Goal: Information Seeking & Learning: Check status

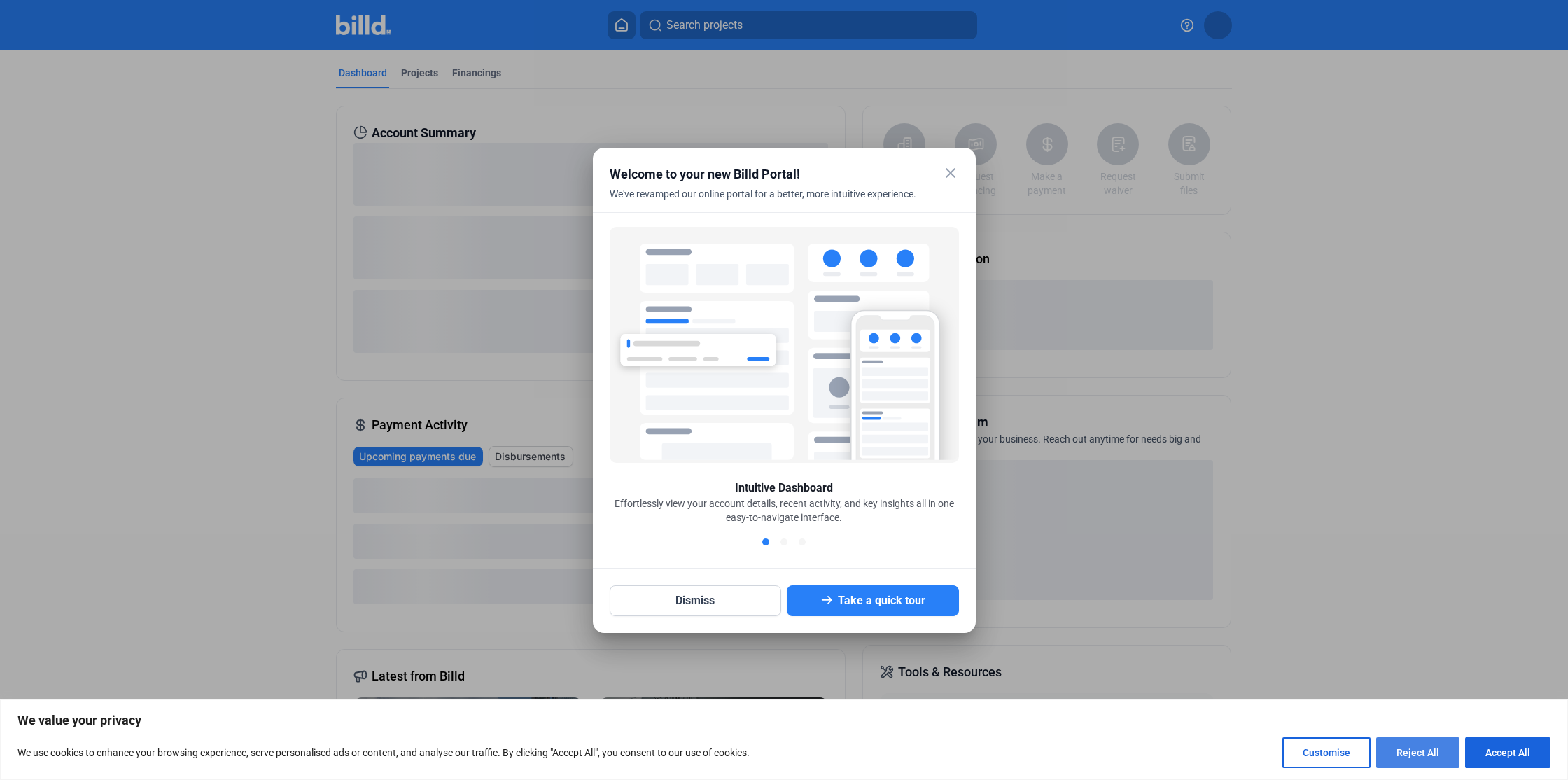
click at [1417, 753] on button "Reject All" at bounding box center [1418, 752] width 83 height 31
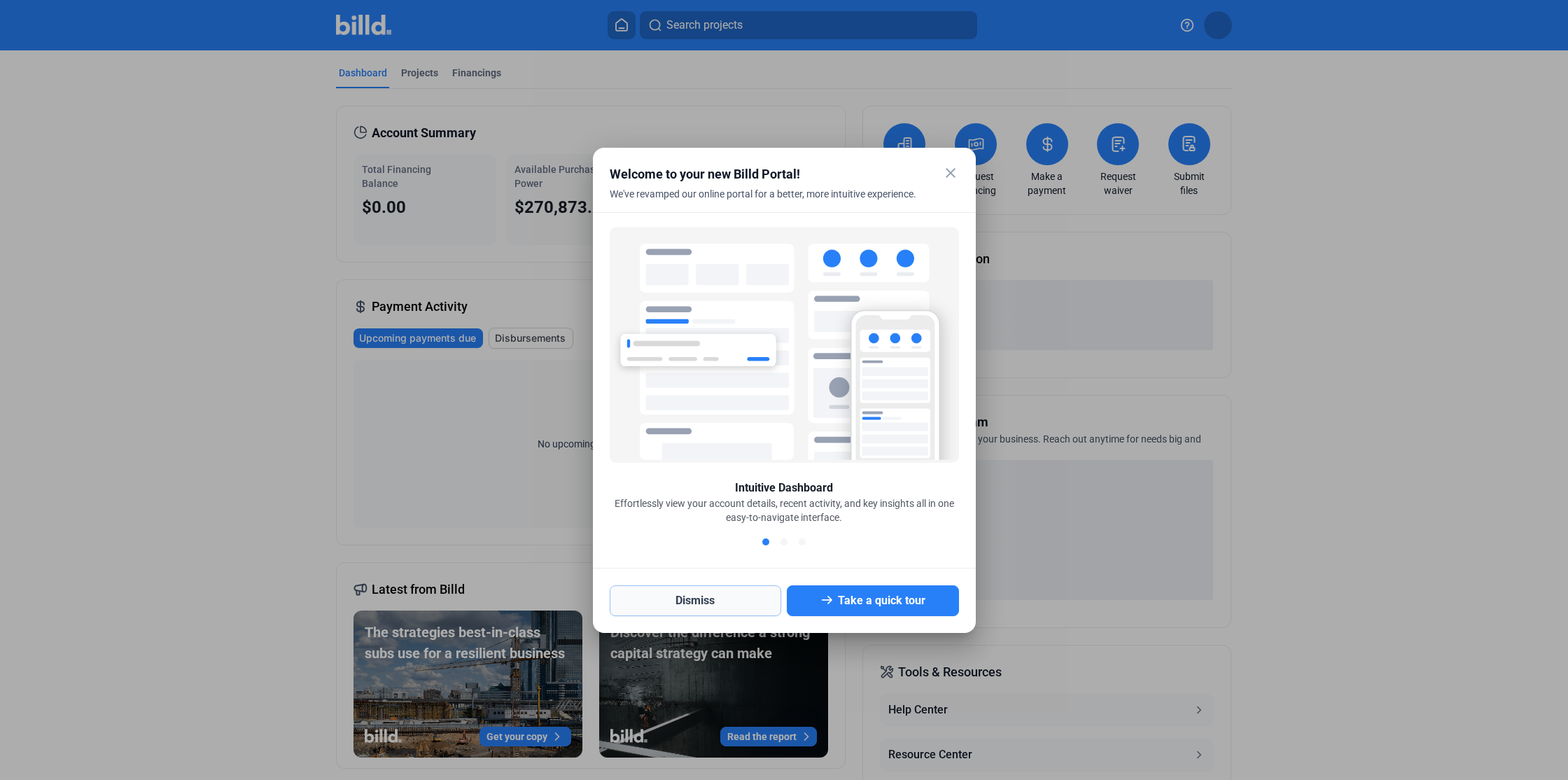
click at [692, 601] on button "Dismiss" at bounding box center [696, 601] width 172 height 31
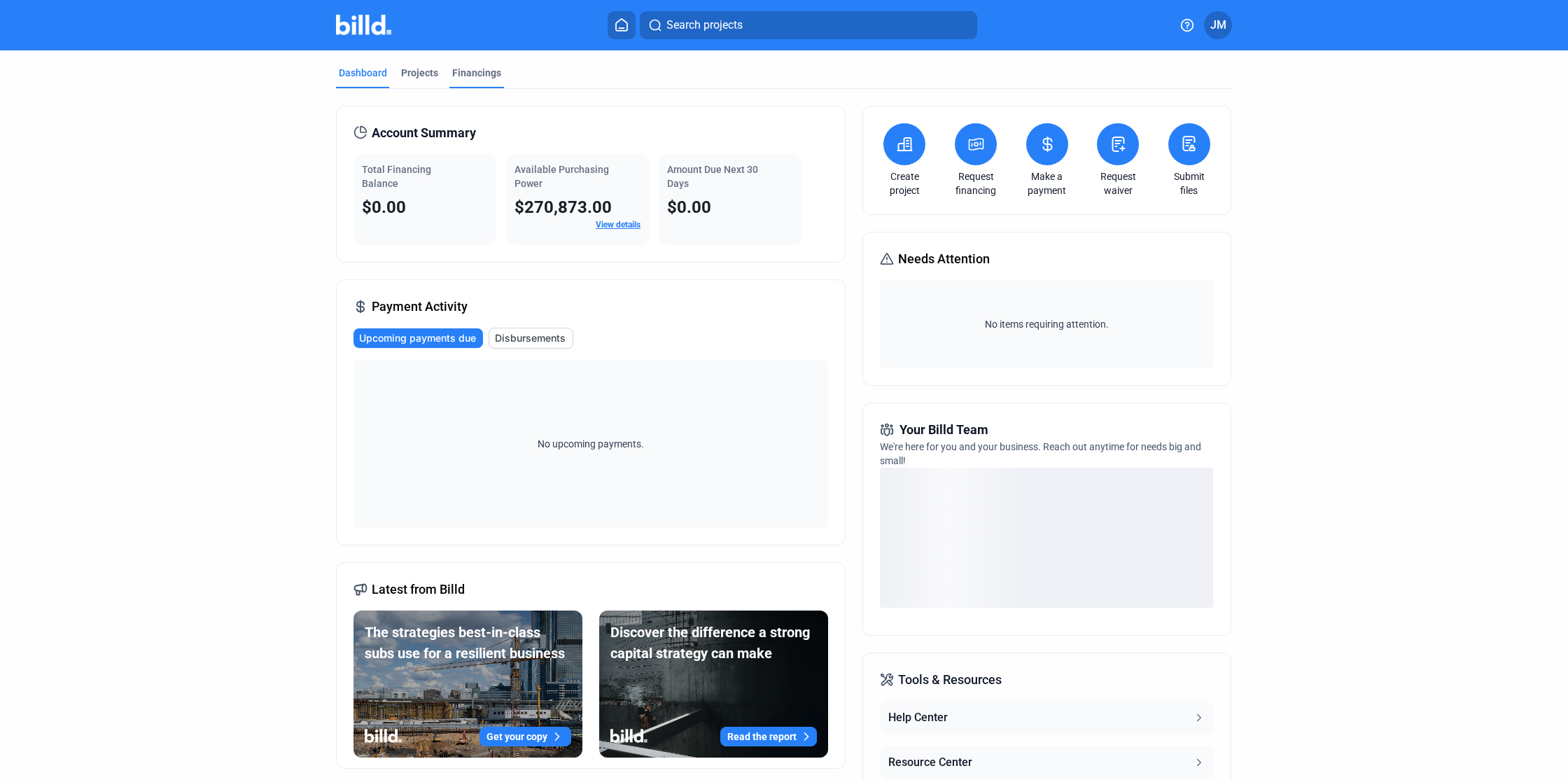
click at [461, 74] on div "Financings" at bounding box center [476, 72] width 49 height 14
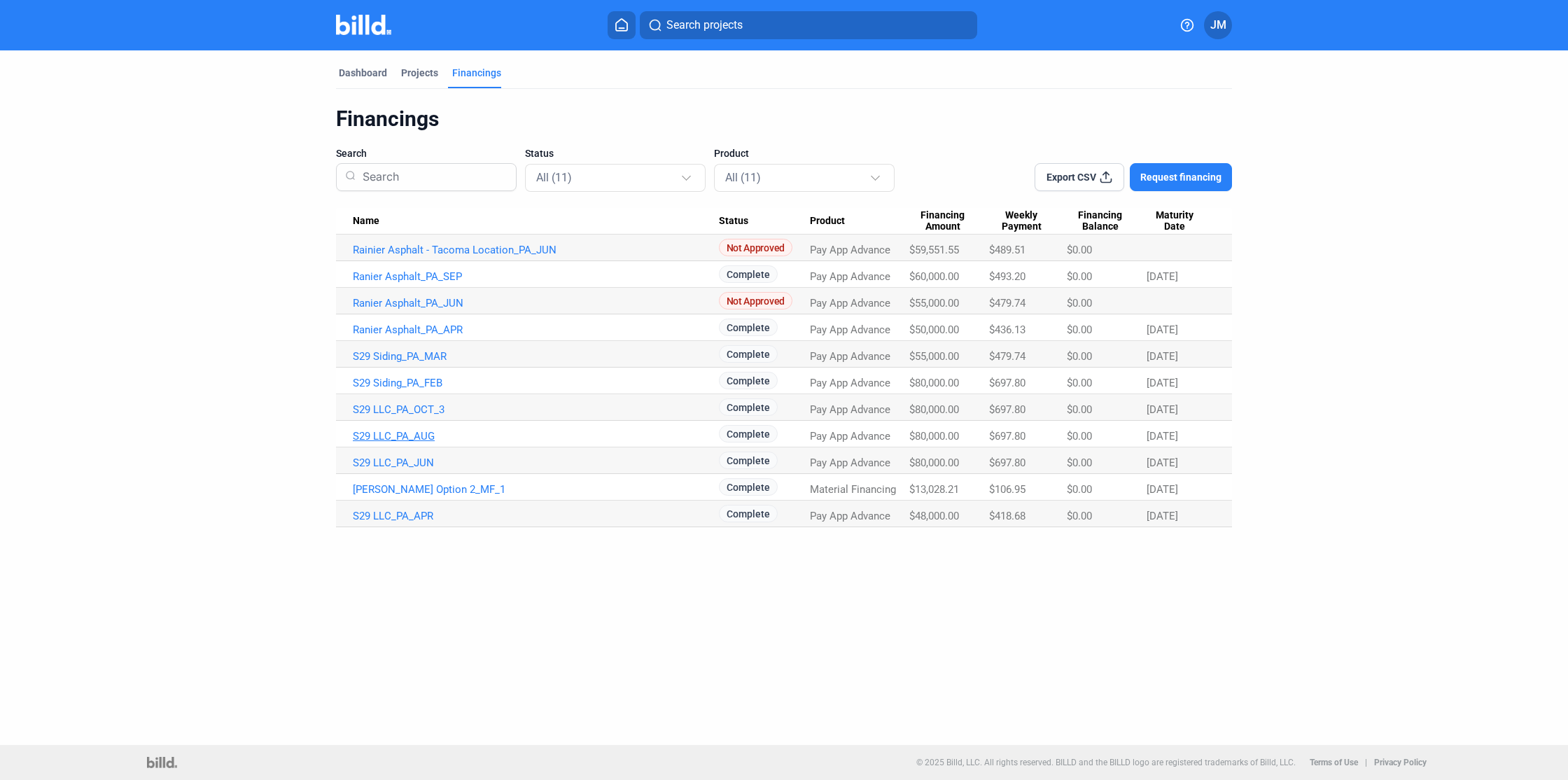
click at [419, 435] on link "S29 LLC_PA_AUG" at bounding box center [535, 436] width 366 height 12
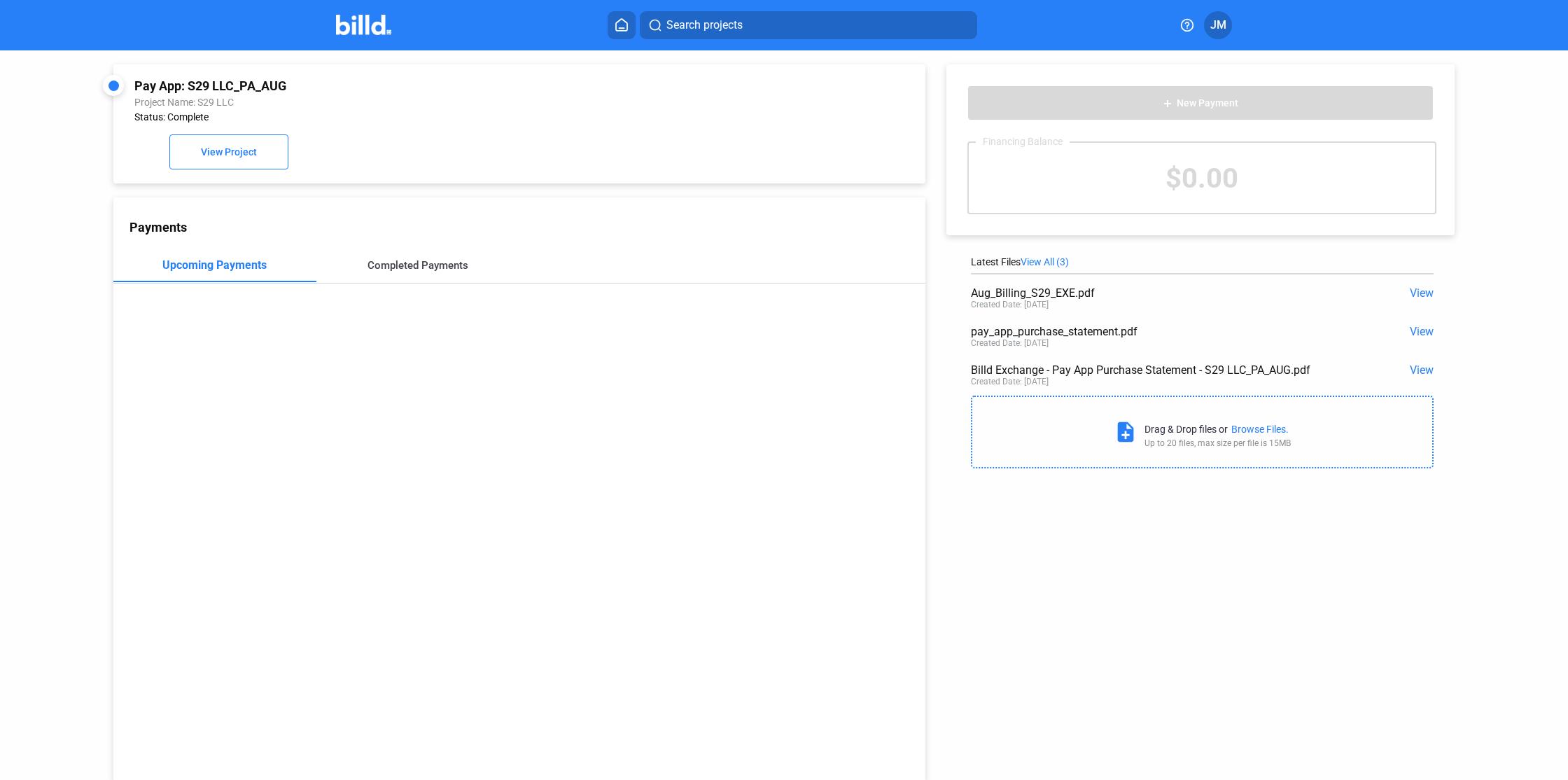
click at [413, 261] on div "Completed Payments" at bounding box center [418, 265] width 101 height 12
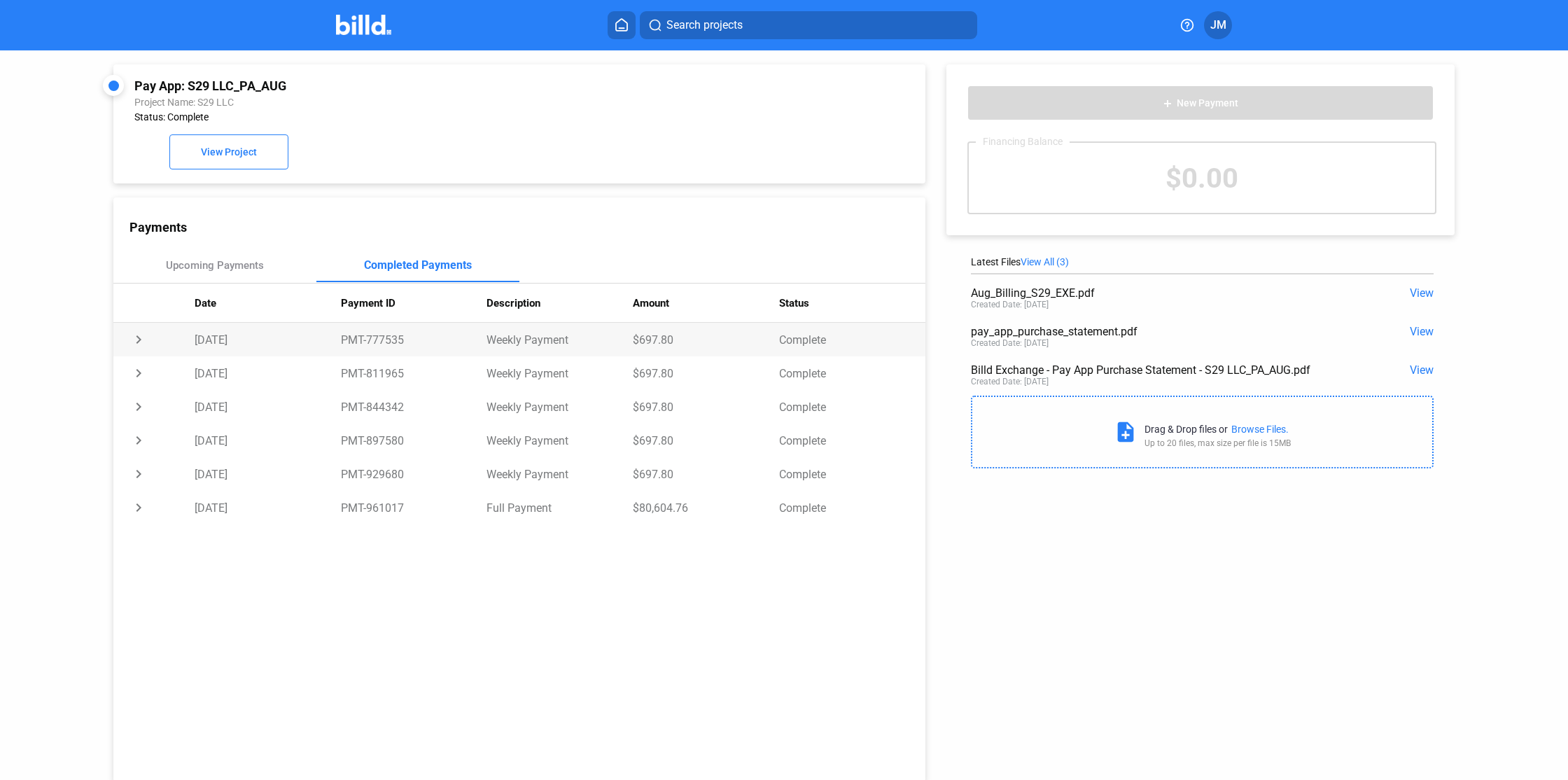
click at [135, 339] on td "chevron_right" at bounding box center [154, 339] width 82 height 34
click at [135, 339] on td "expand_more" at bounding box center [154, 339] width 82 height 34
click at [229, 266] on div "Upcoming Payments" at bounding box center [215, 265] width 98 height 12
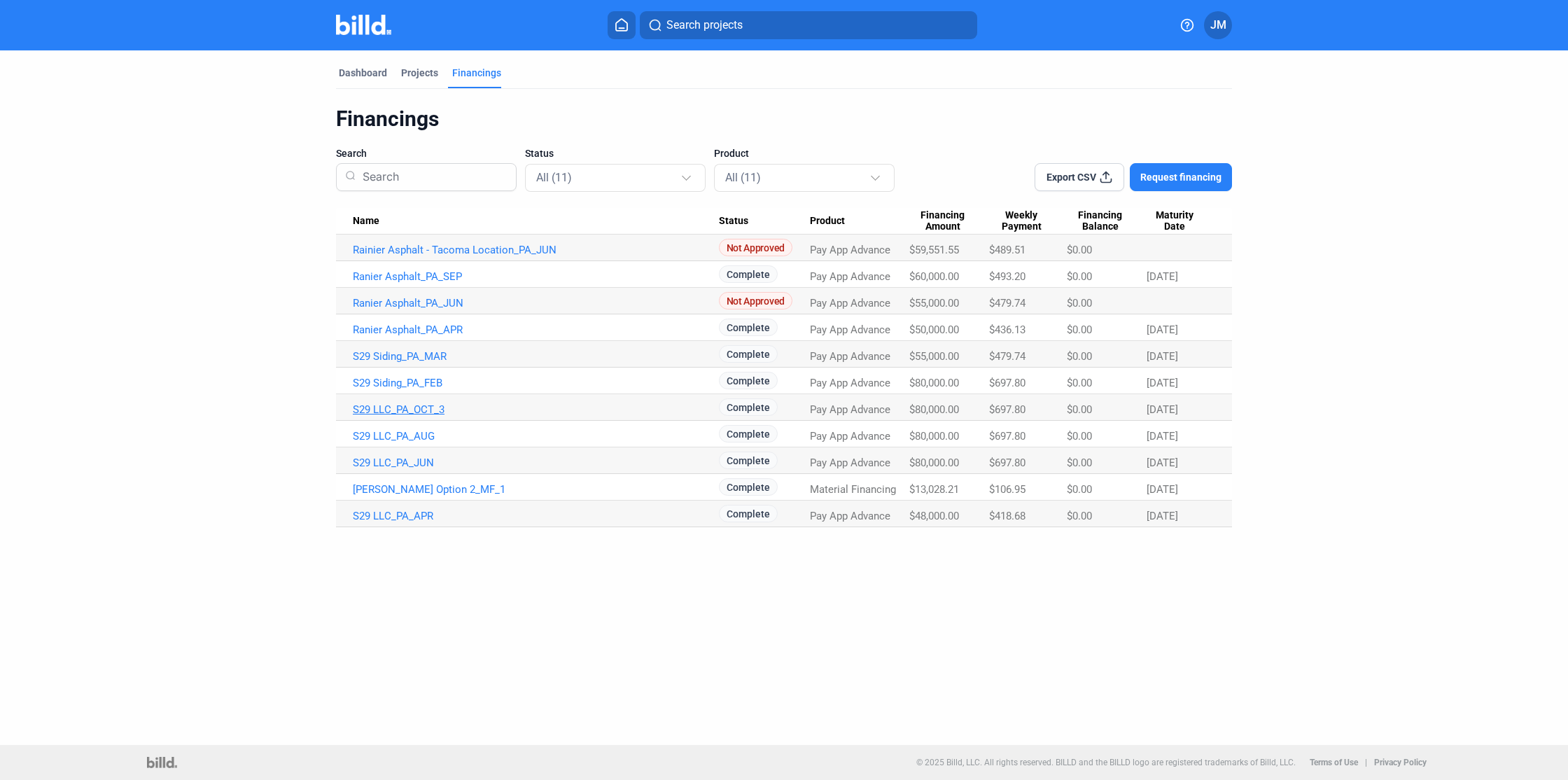
click at [409, 409] on link "S29 LLC_PA_OCT_3" at bounding box center [535, 409] width 366 height 12
click at [398, 405] on link "S29 LLC_PA_OCT_3" at bounding box center [535, 409] width 366 height 12
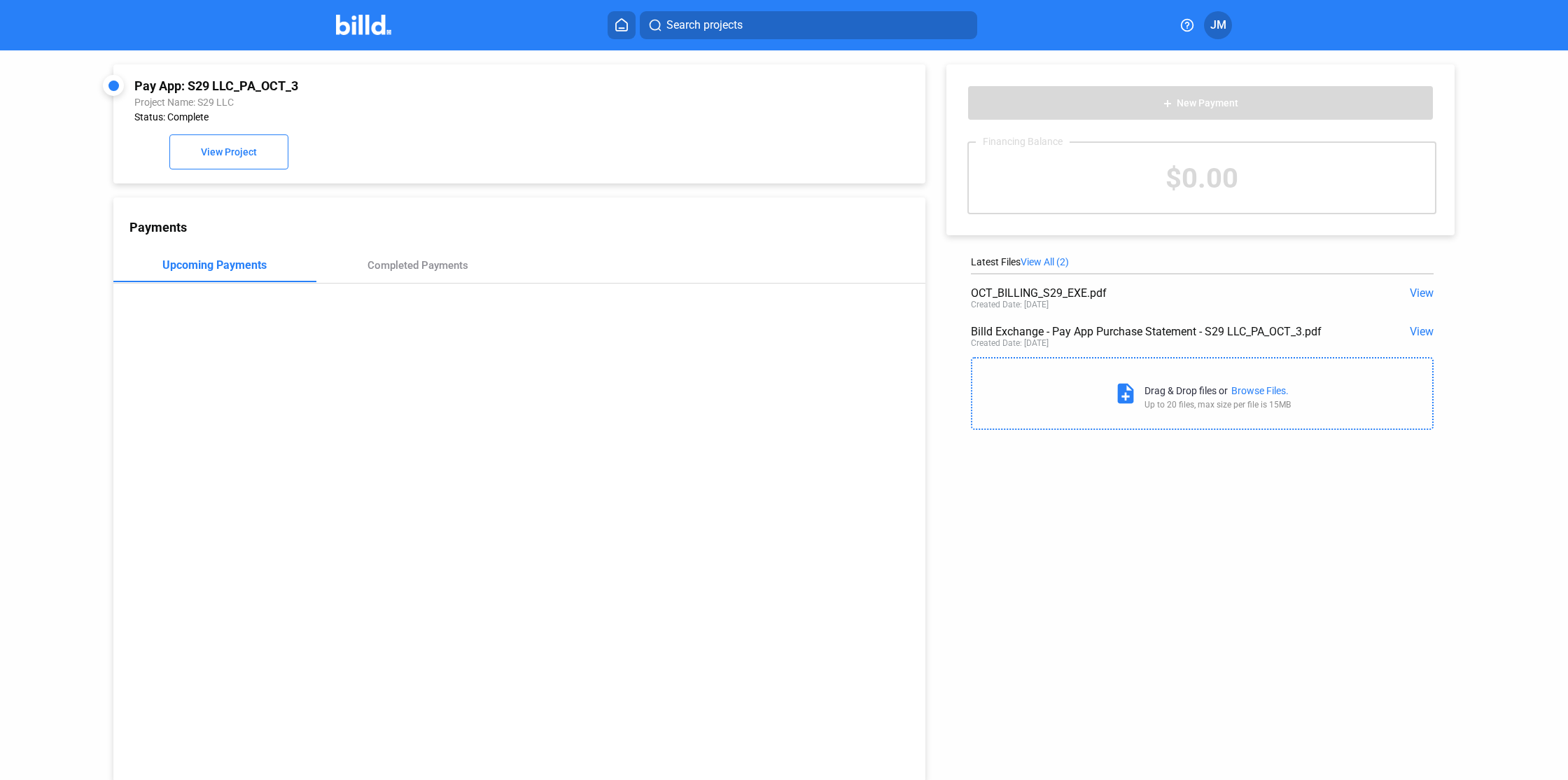
click at [1411, 294] on span "View" at bounding box center [1422, 293] width 24 height 13
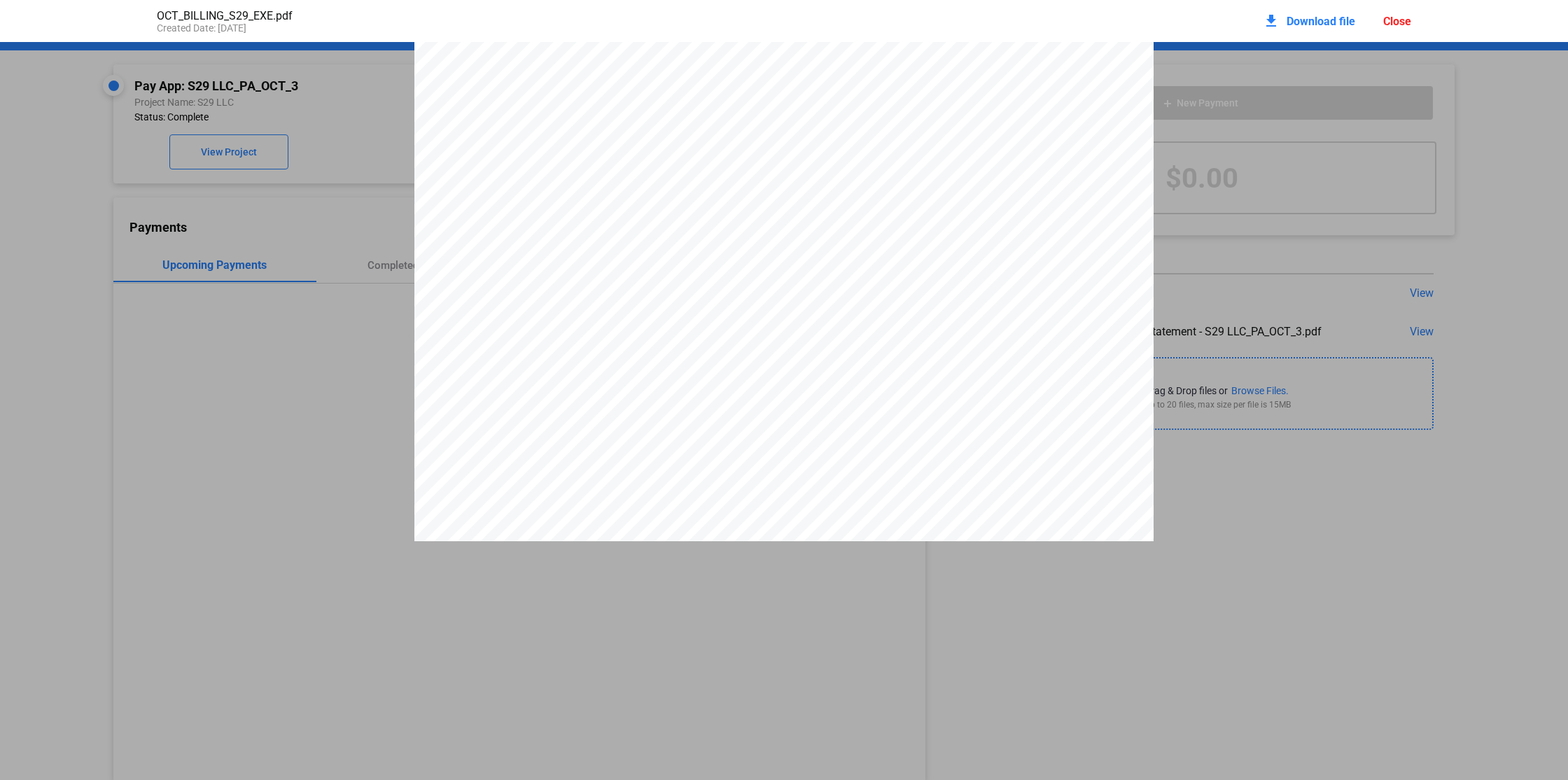
scroll to position [664, 0]
click at [1386, 23] on div "Close" at bounding box center [1397, 21] width 28 height 13
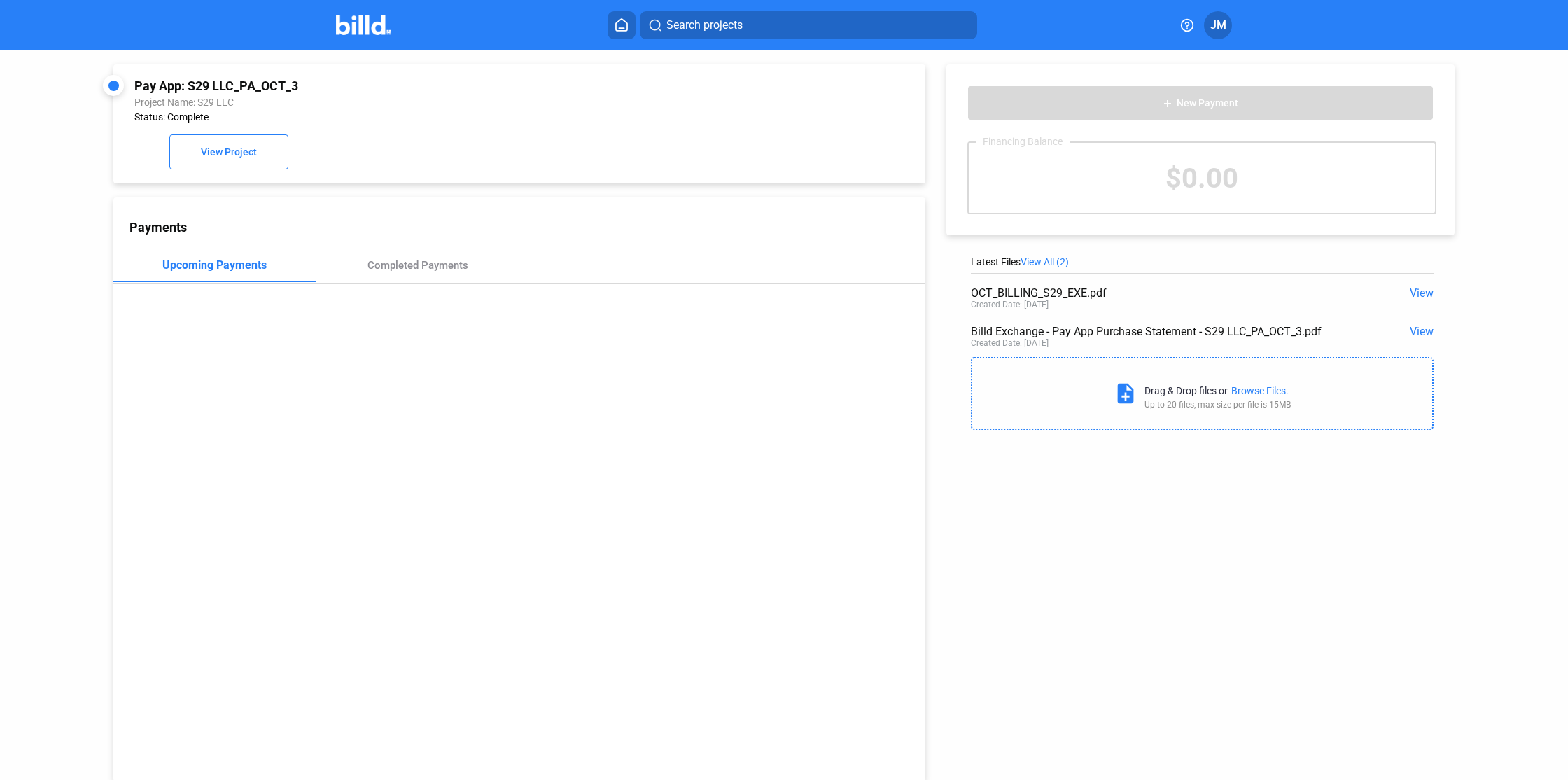
click at [1413, 331] on span "View" at bounding box center [1422, 331] width 24 height 13
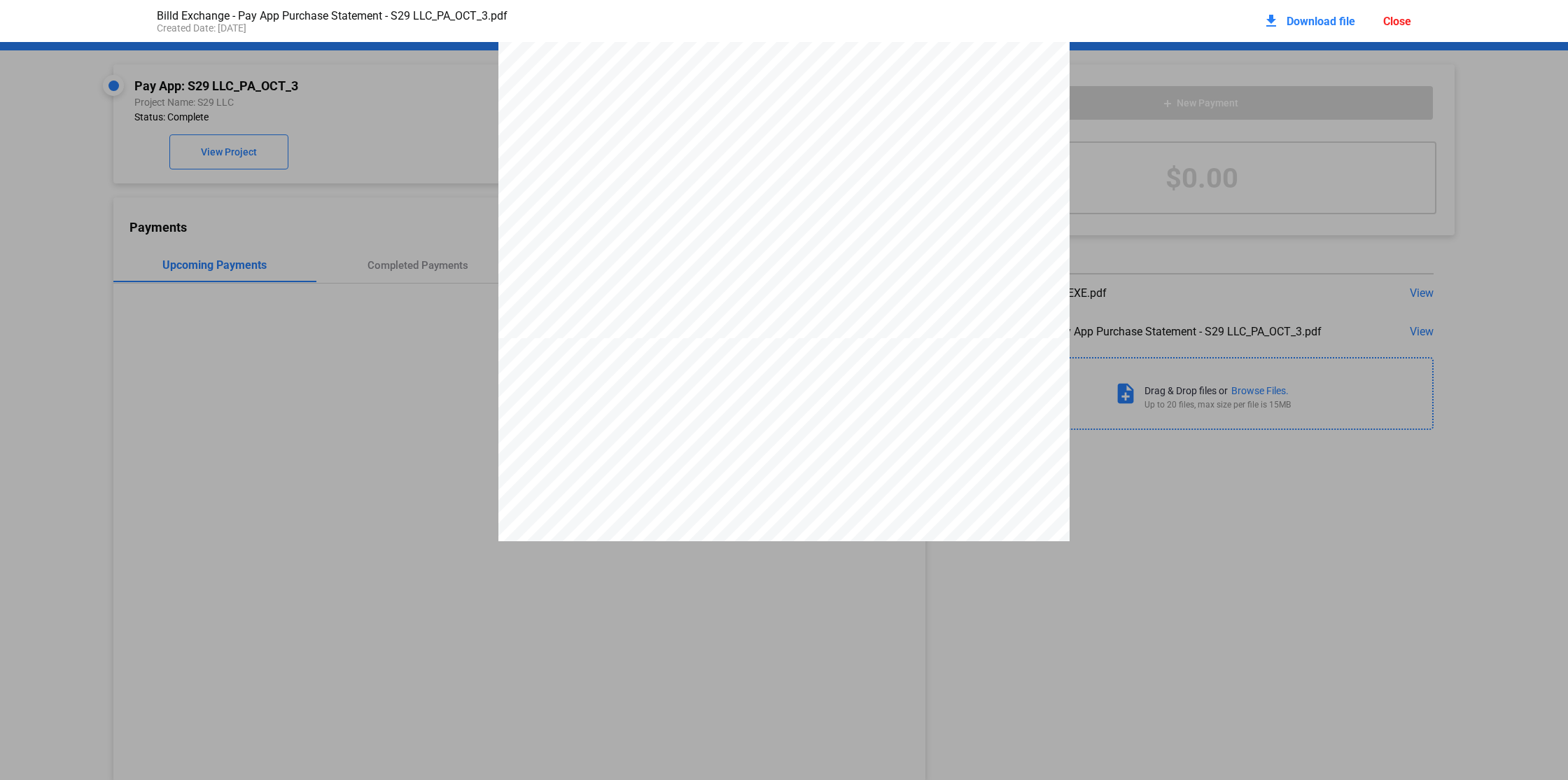
scroll to position [158, 0]
click at [763, 437] on span "$593,013.00" at bounding box center [759, 433] width 51 height 10
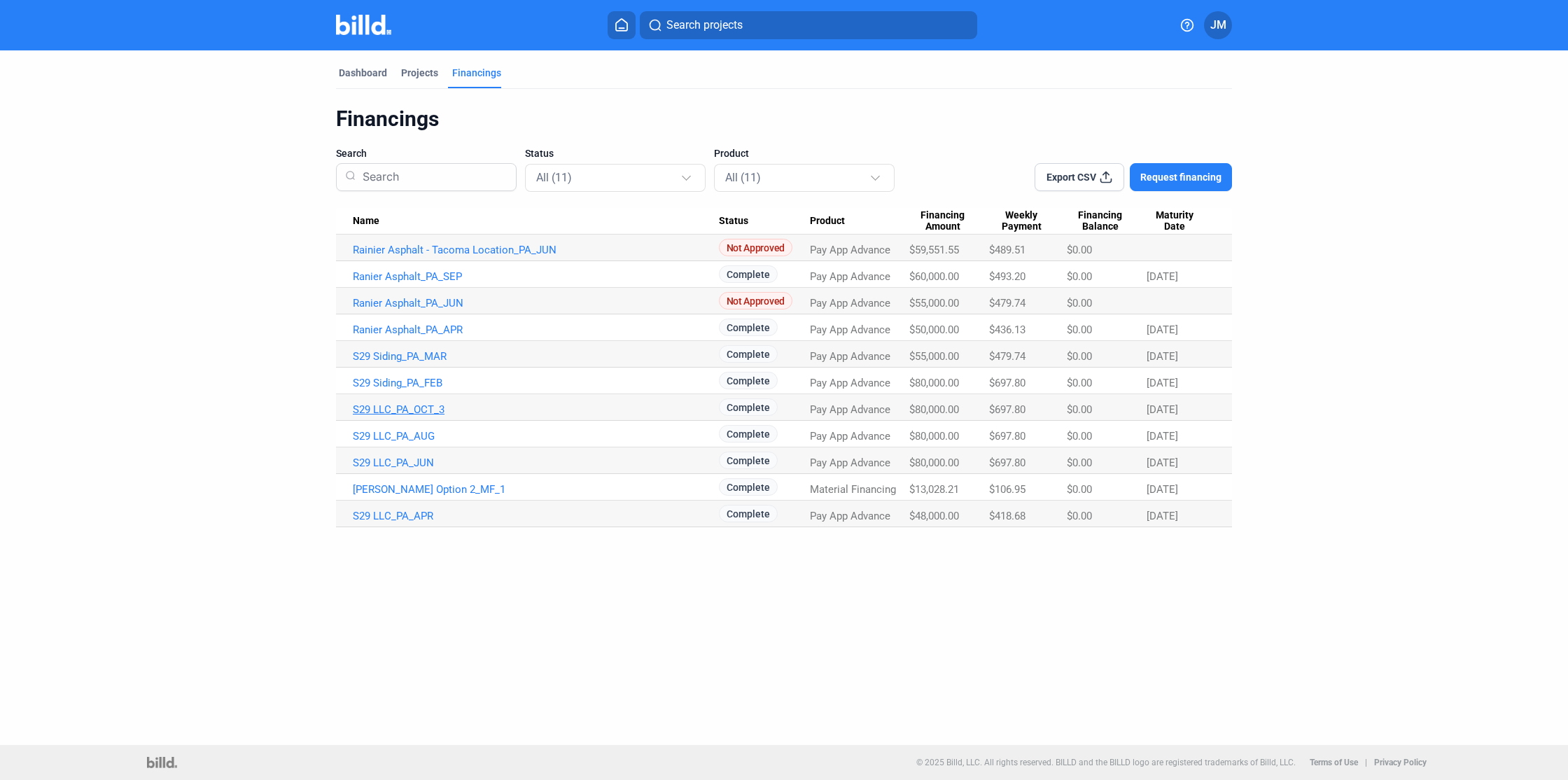
click at [427, 409] on link "S29 LLC_PA_OCT_3" at bounding box center [535, 409] width 366 height 12
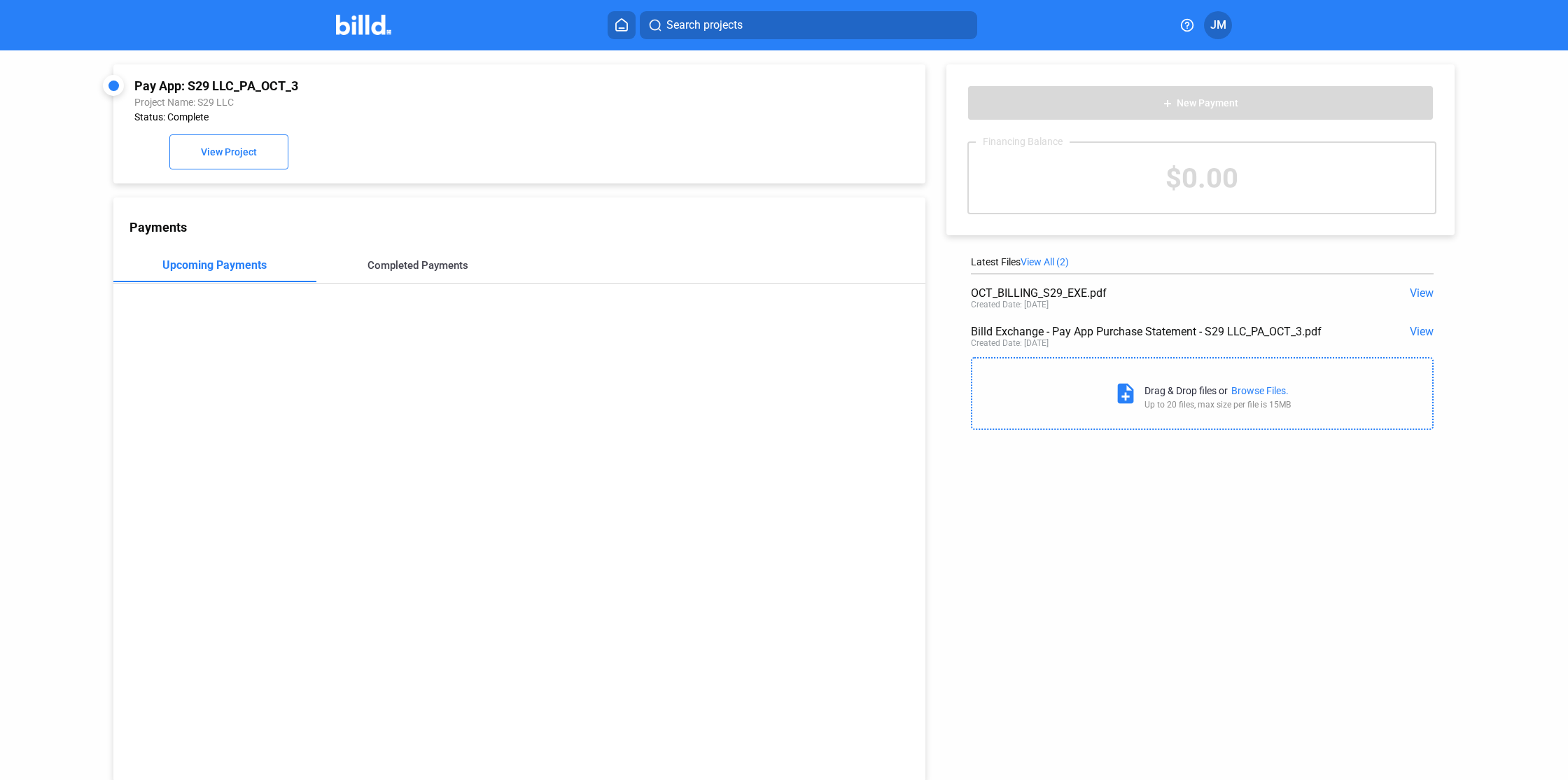
click at [409, 270] on div "Completed Payments" at bounding box center [418, 265] width 101 height 12
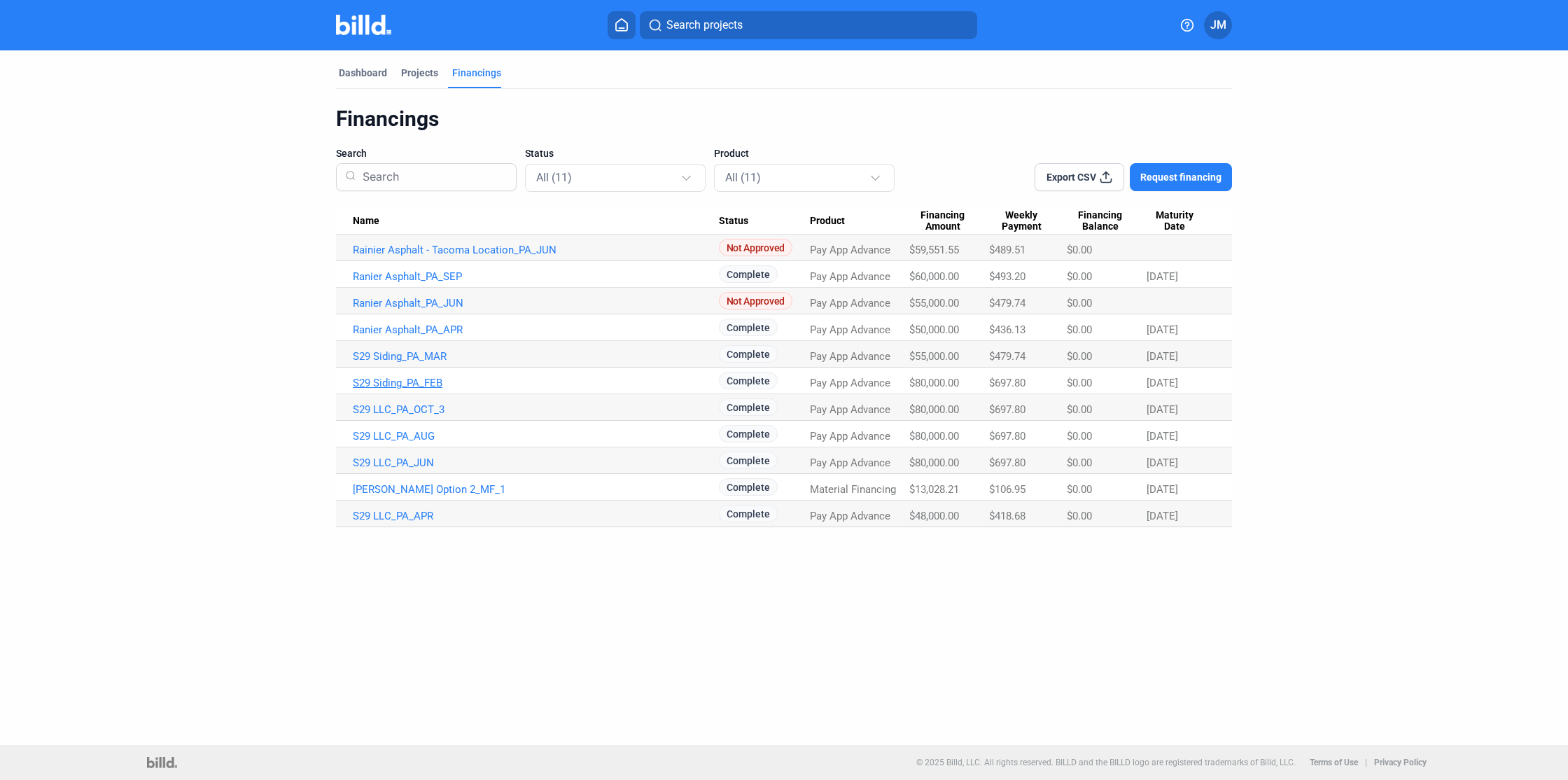
click at [396, 379] on link "S29 Siding_PA_FEB" at bounding box center [535, 382] width 366 height 12
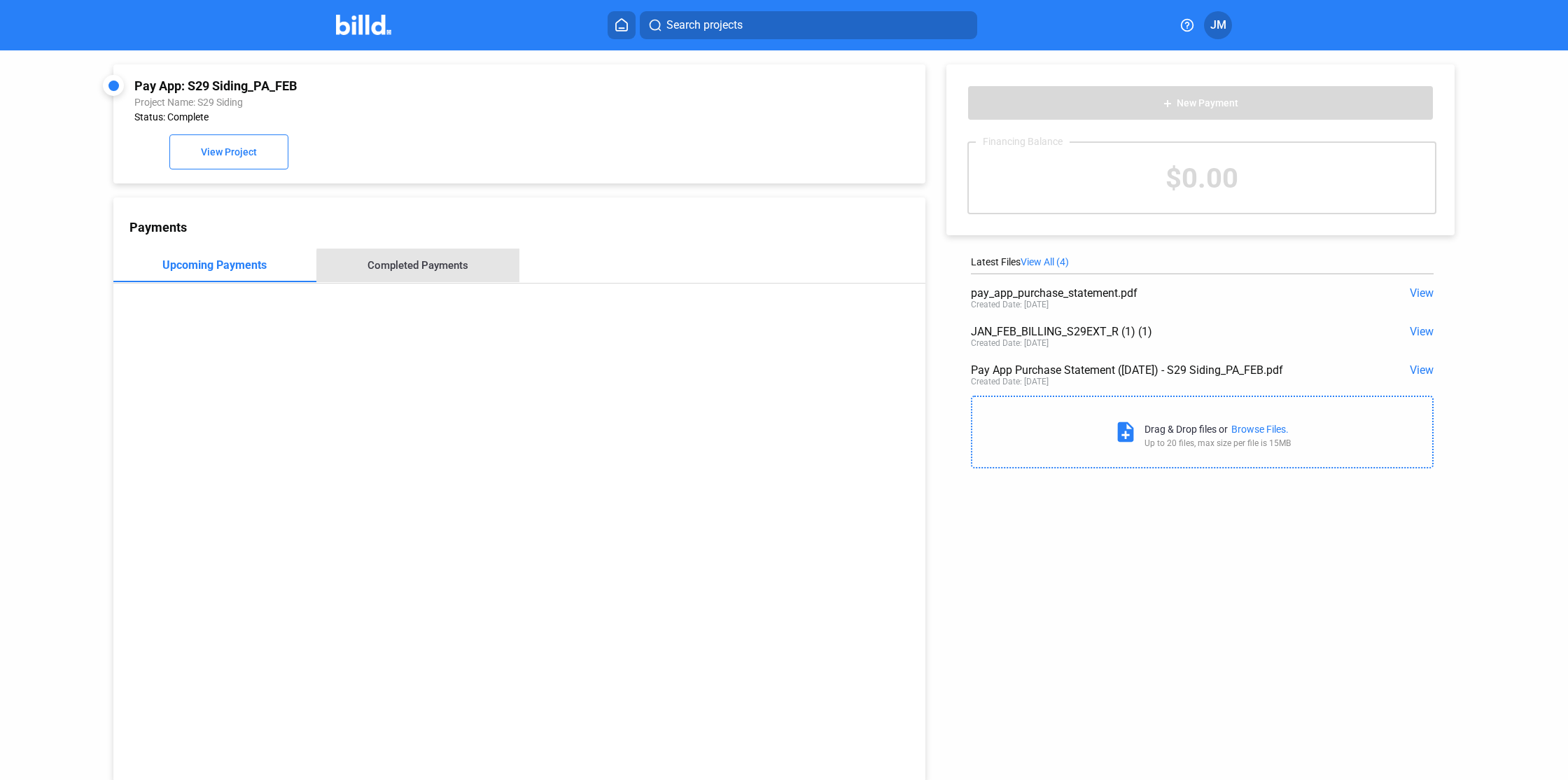
click at [436, 269] on div "Completed Payments" at bounding box center [418, 265] width 101 height 12
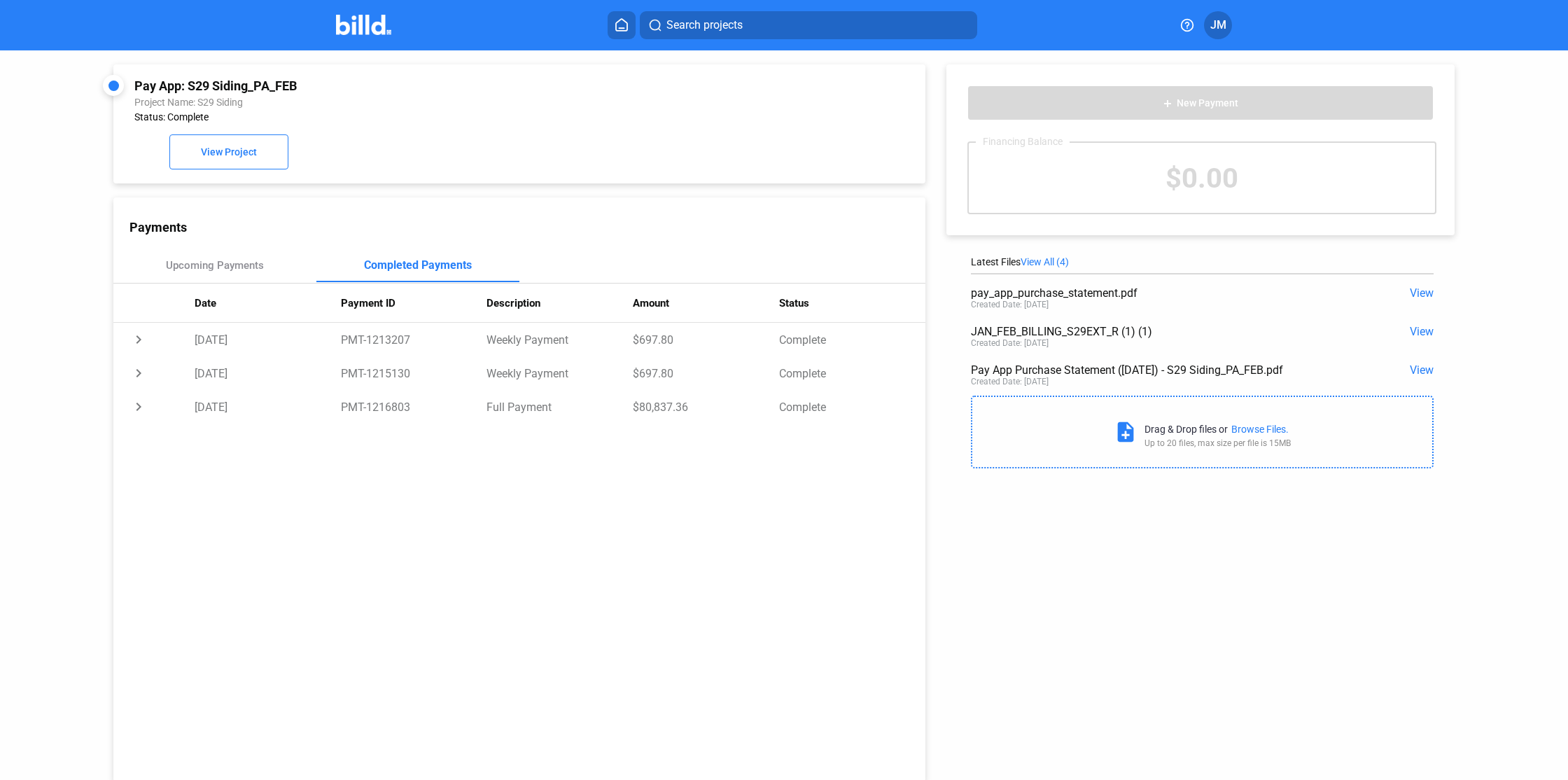
click at [1411, 332] on span "View" at bounding box center [1422, 331] width 24 height 13
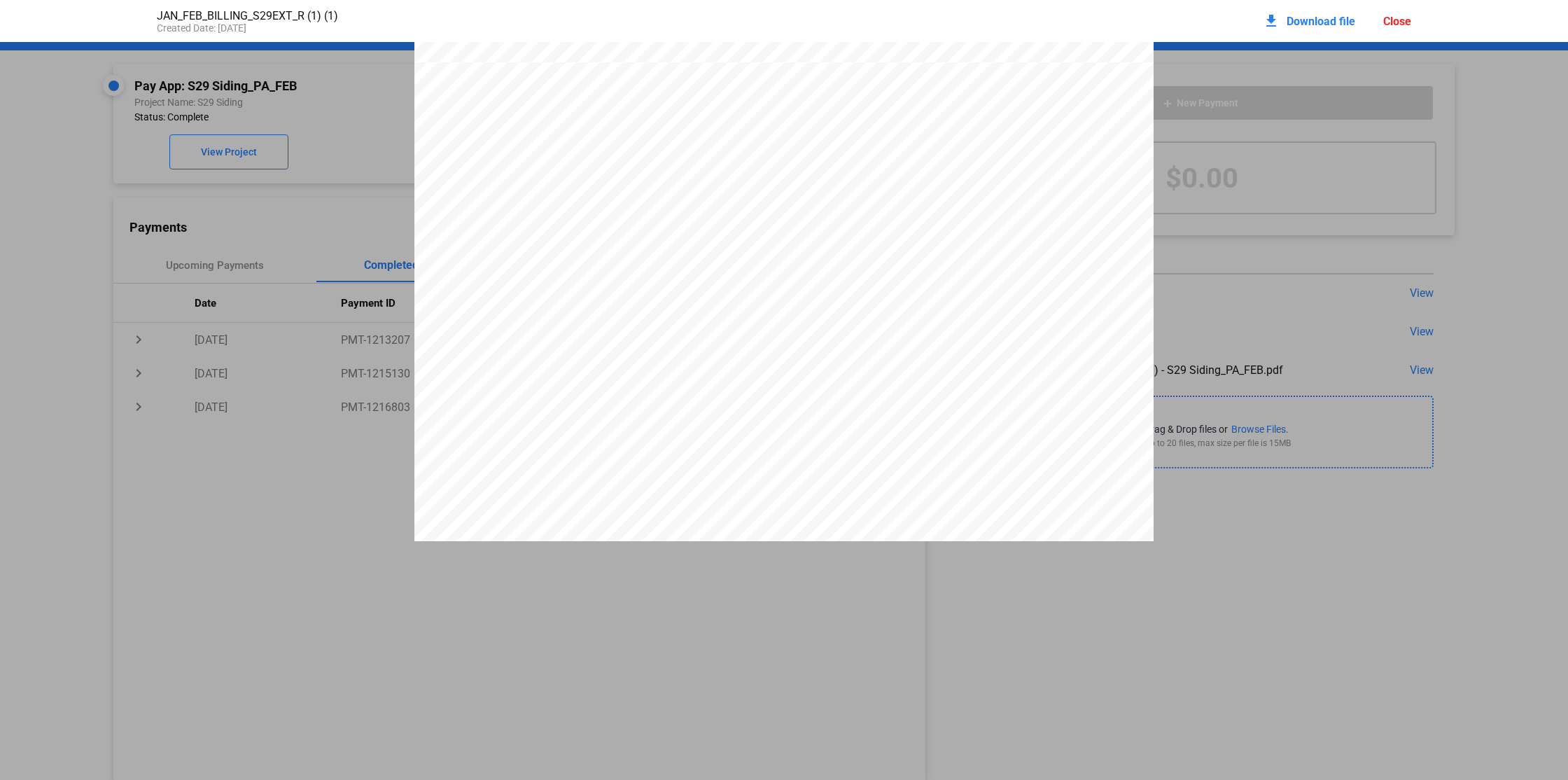
scroll to position [664, 0]
click at [1398, 22] on div "Close" at bounding box center [1397, 21] width 28 height 13
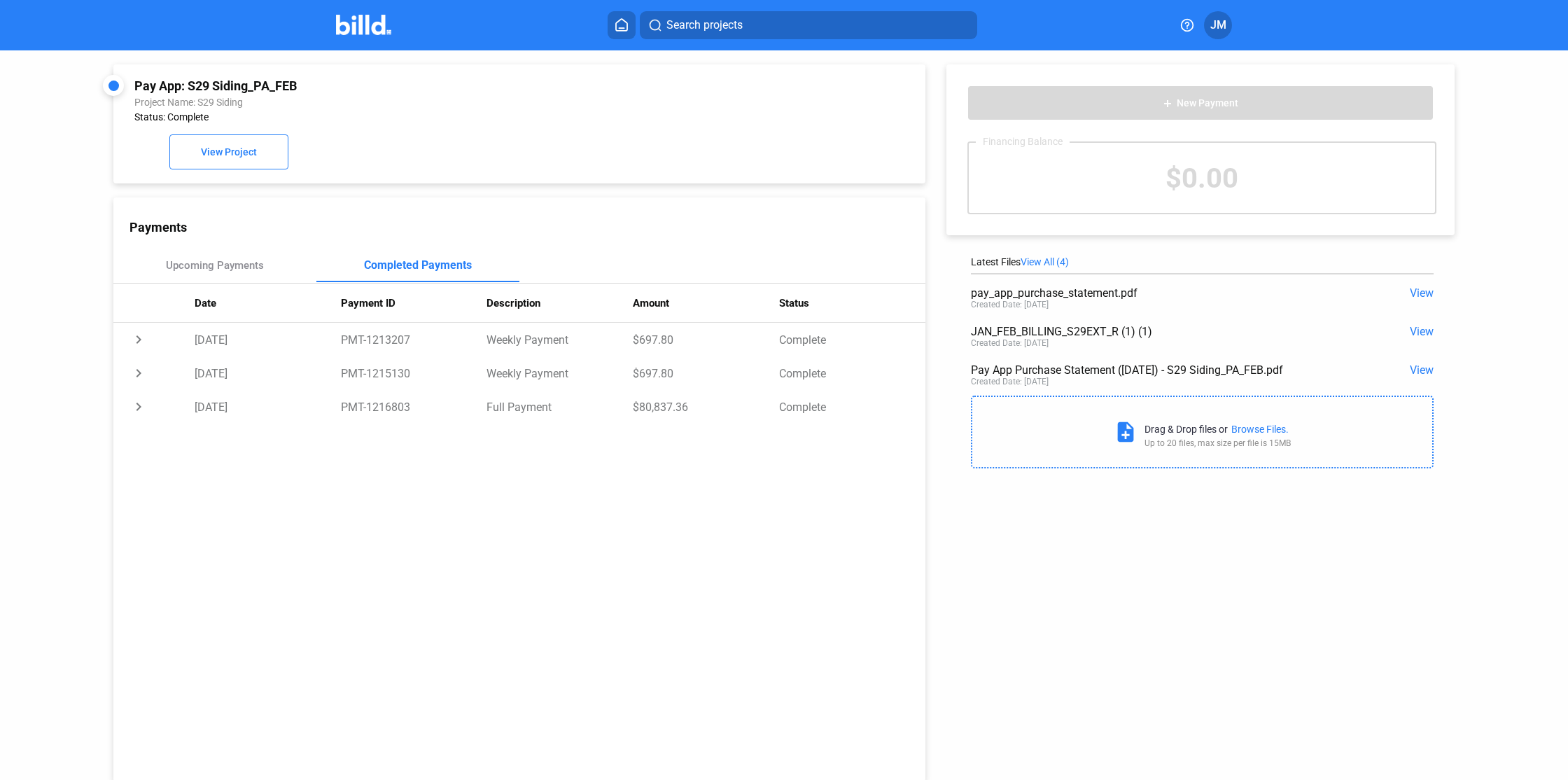
click at [1410, 366] on span "View" at bounding box center [1422, 370] width 24 height 13
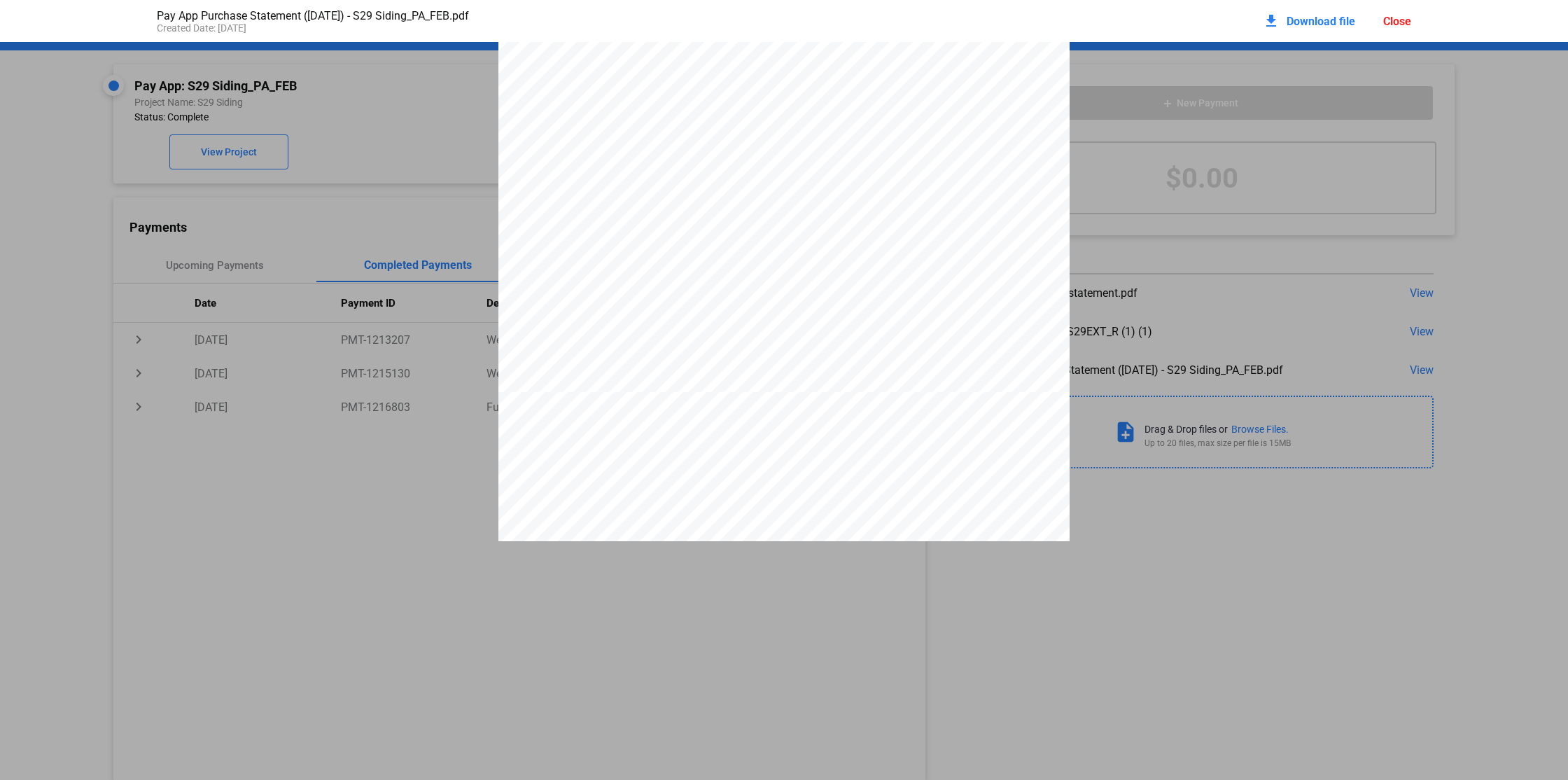
scroll to position [327, 0]
drag, startPoint x: 921, startPoint y: 366, endPoint x: 959, endPoint y: 368, distance: 38.1
click at [958, 363] on span "Seller agrees to pay the Finance Charge to Billd Exchange in installments" at bounding box center [884, 358] width 302 height 10
click at [1002, 393] on div "PAY APP PURCHASE STATEMENT This PAY APP PURCHASE STATEMENT is being executed an…" at bounding box center [784, 85] width 571 height 739
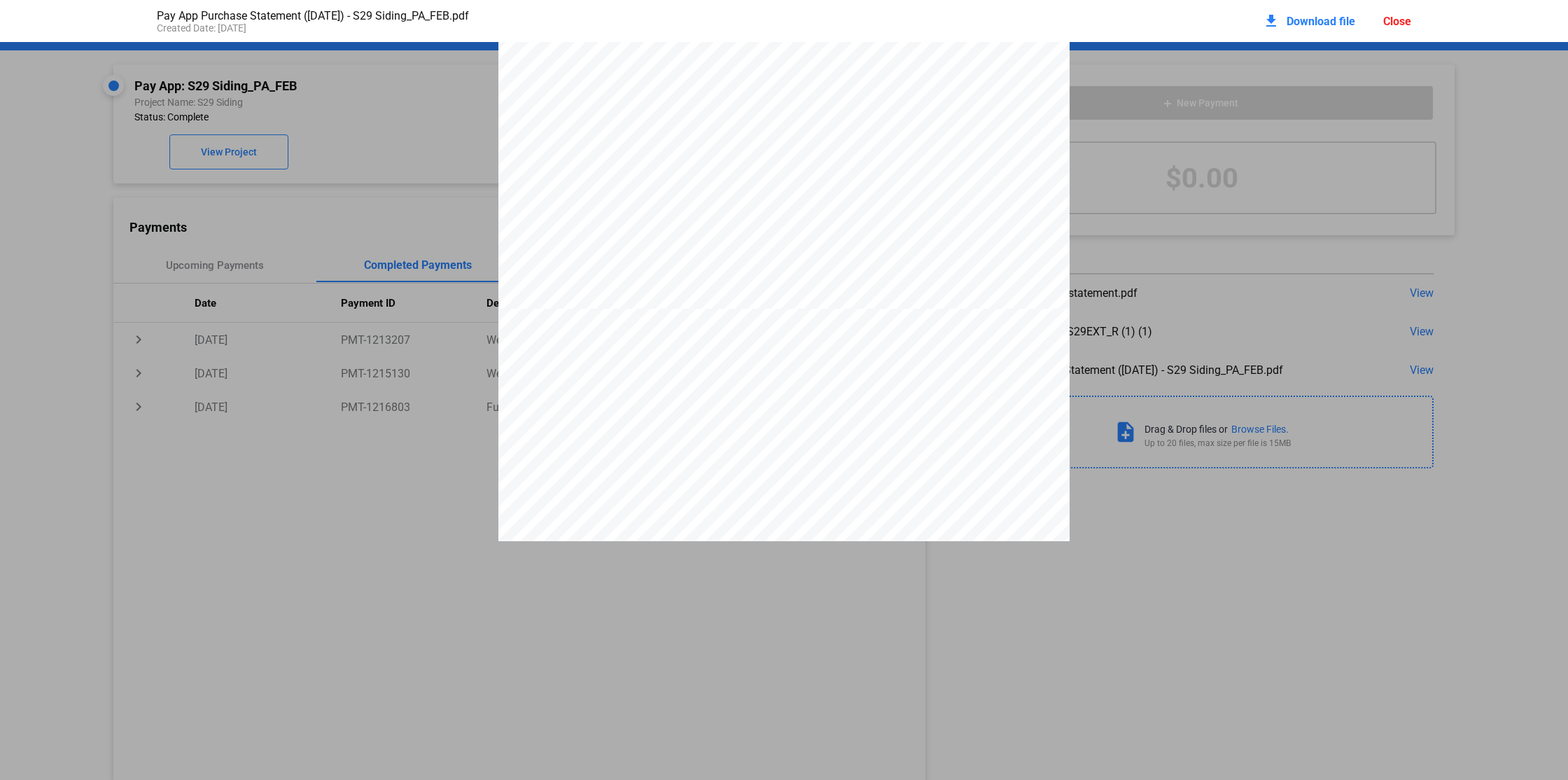
click at [1275, 17] on mat-icon "download" at bounding box center [1271, 20] width 17 height 17
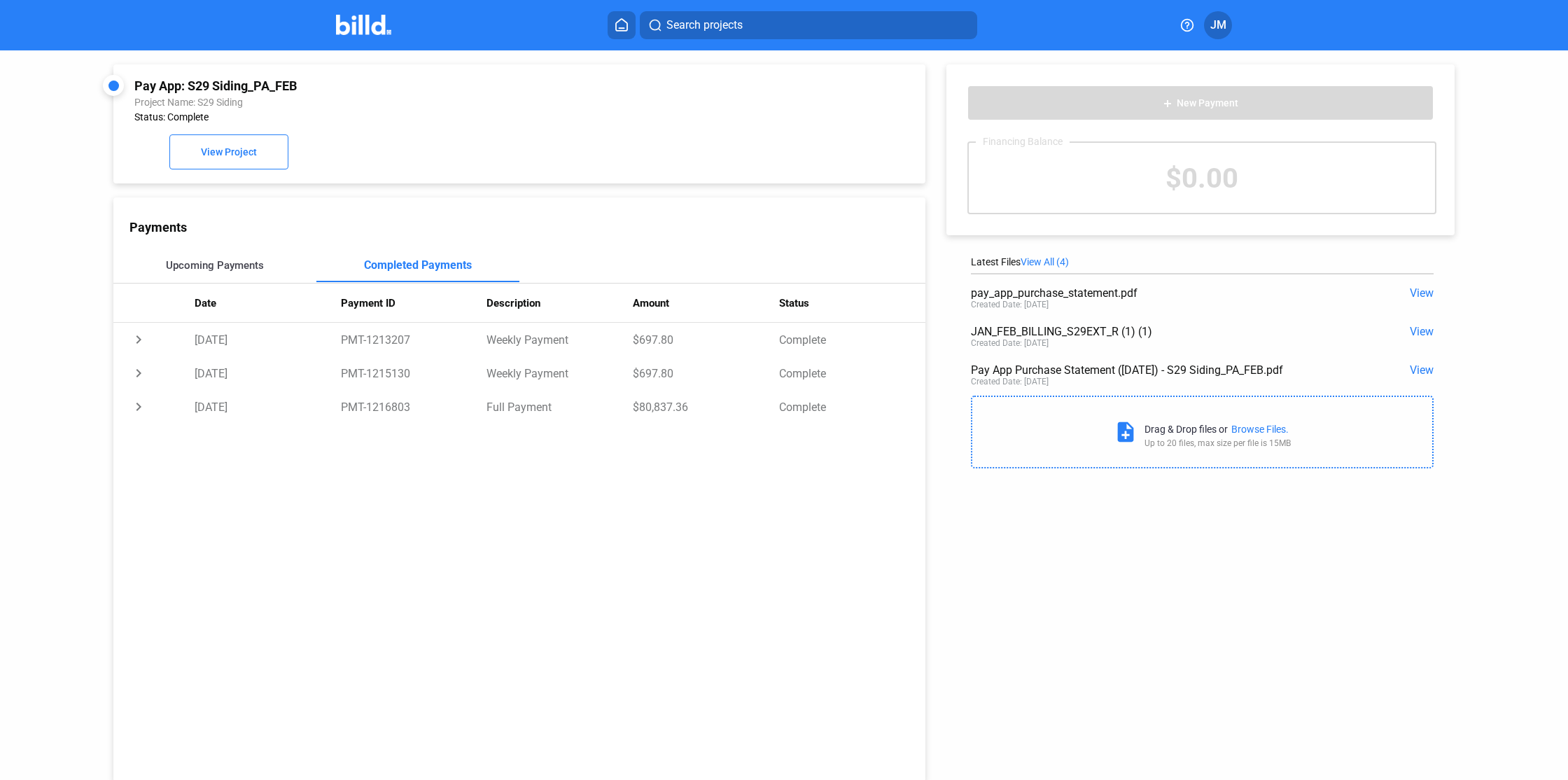
click at [241, 263] on div "Upcoming Payments" at bounding box center [215, 265] width 98 height 12
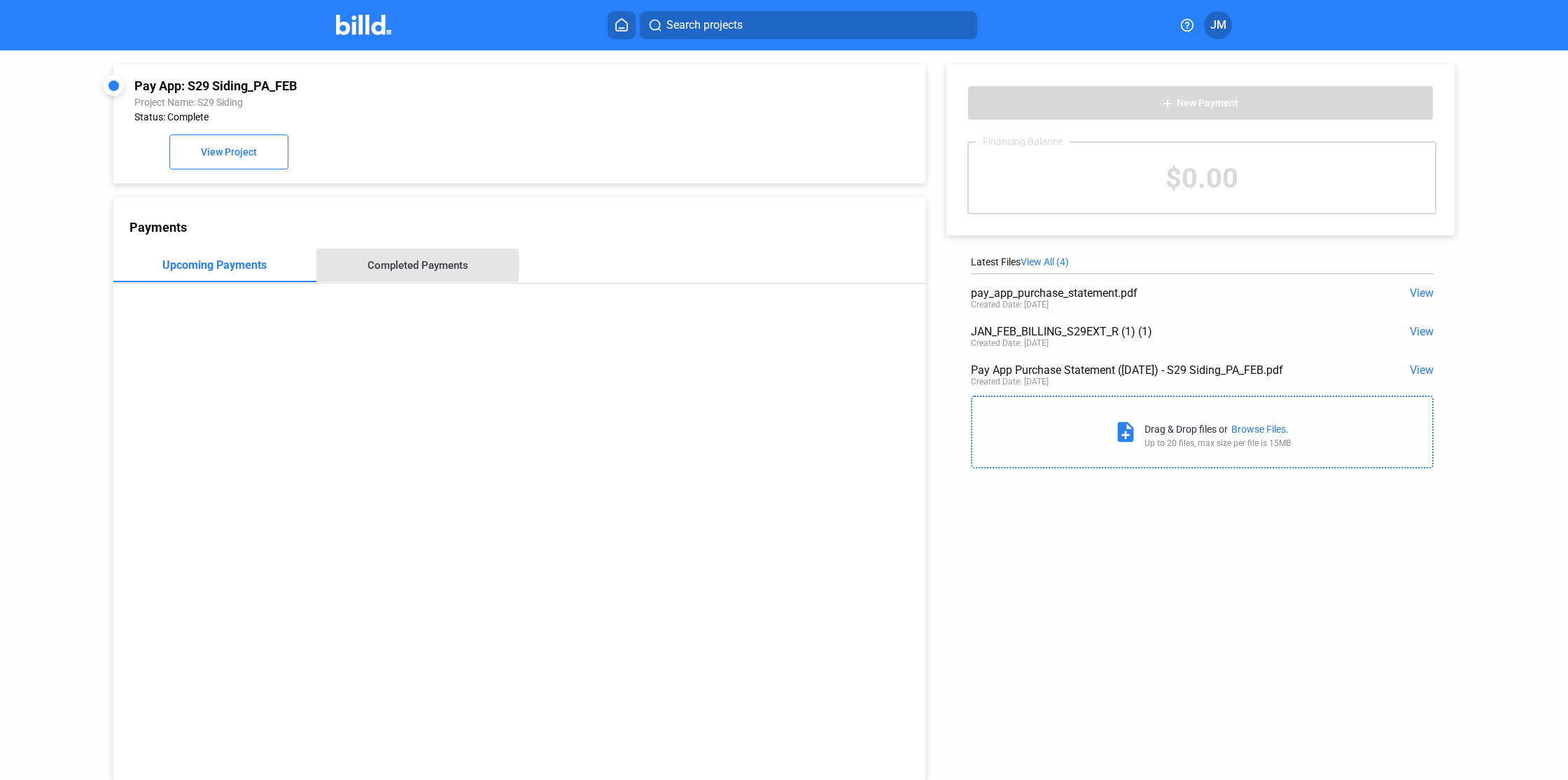
click at [395, 267] on div "Completed Payments" at bounding box center [418, 265] width 101 height 12
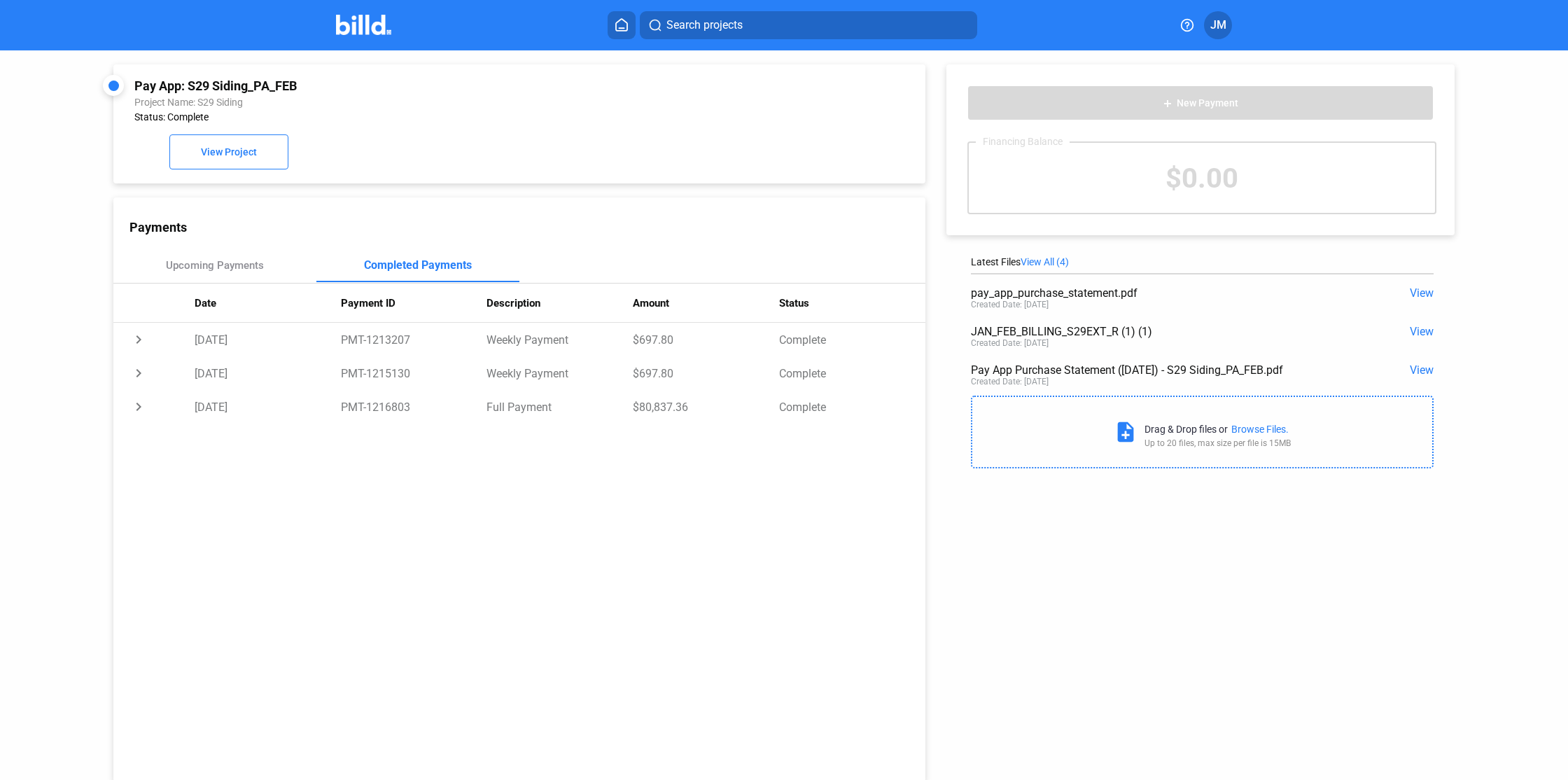
click at [1421, 328] on span "View" at bounding box center [1422, 331] width 24 height 13
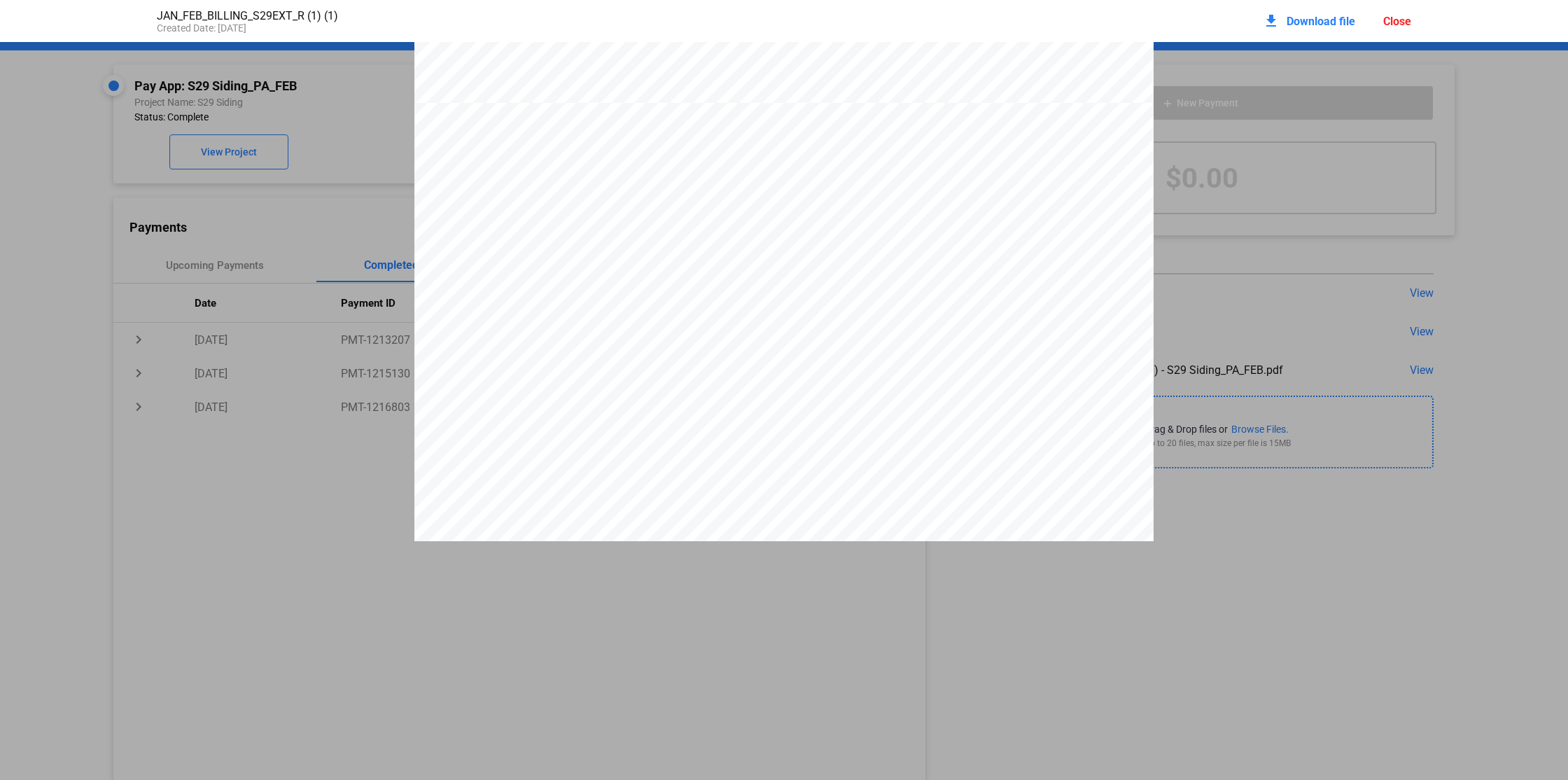
scroll to position [664, 0]
click at [755, 626] on pdf-viewer "APPLICATION AND CERTIFICATE FOR PAYMENT AIA DOCUMENT G702 Page____ of ____ page…" at bounding box center [784, 354] width 1568 height 623
click at [1400, 20] on div "Close" at bounding box center [1397, 21] width 28 height 13
